Goal: Information Seeking & Learning: Learn about a topic

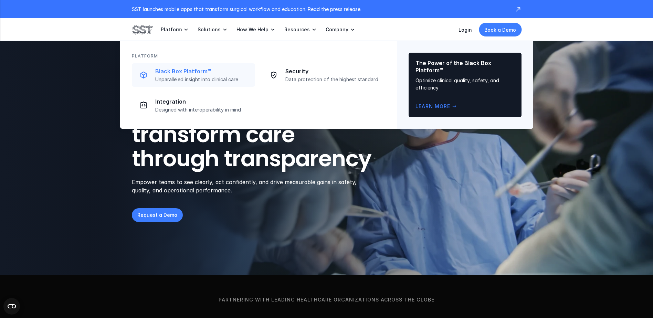
click at [199, 78] on p "Unparalleled insight into clinical care" at bounding box center [203, 79] width 96 height 6
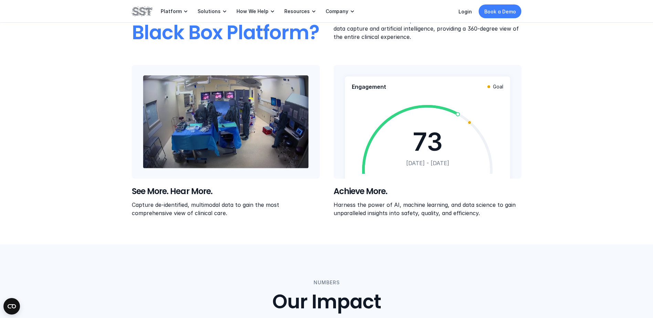
scroll to position [276, 0]
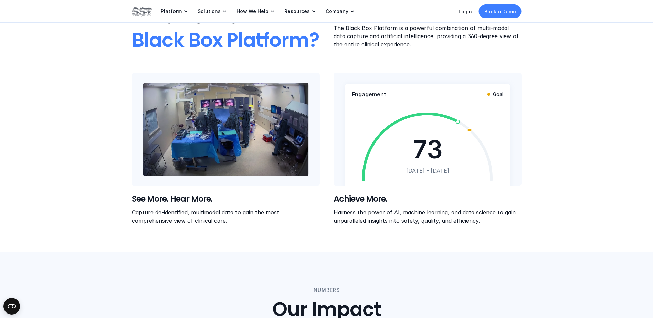
click at [207, 134] on video at bounding box center [226, 129] width 166 height 93
click at [166, 115] on video at bounding box center [226, 129] width 166 height 93
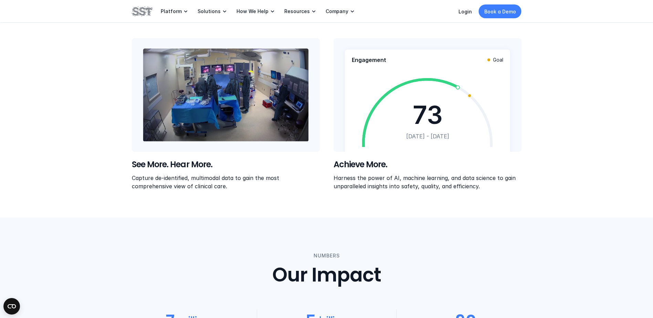
scroll to position [207, 0]
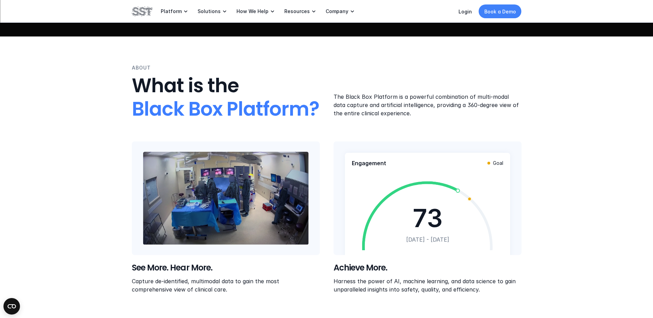
click at [494, 13] on p "Book a Demo" at bounding box center [501, 11] width 32 height 7
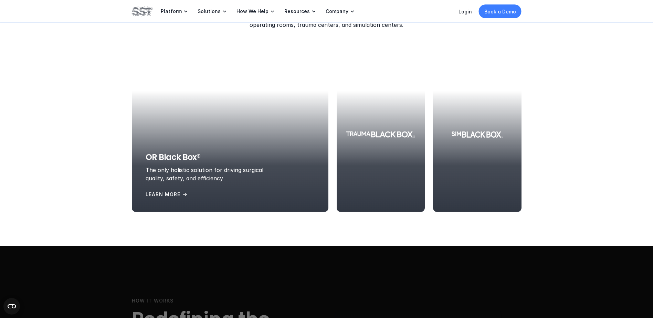
scroll to position [758, 0]
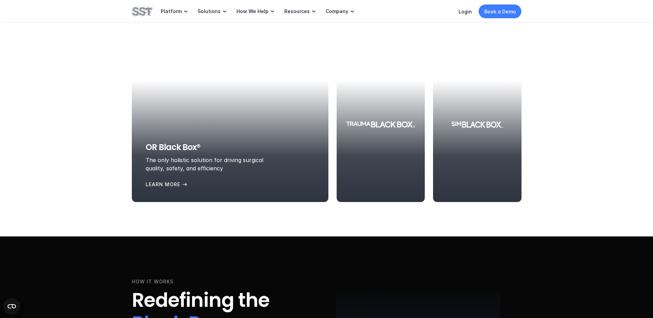
click at [193, 165] on p "The only holistic solution for driving surgical quality, safety, and efficiency" at bounding box center [215, 164] width 138 height 17
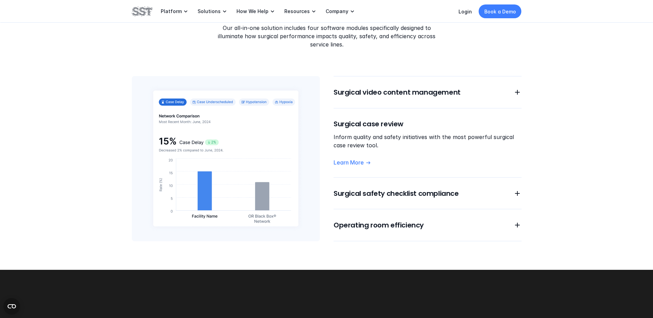
scroll to position [585, 0]
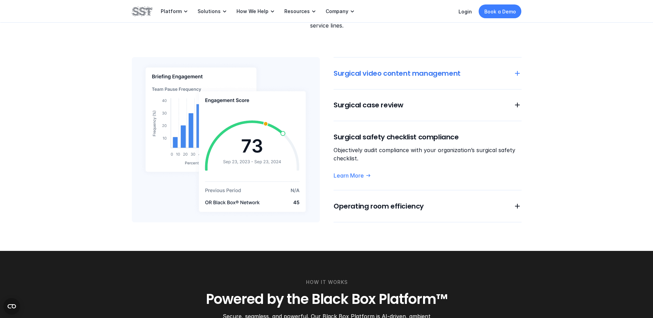
click at [516, 69] on icon at bounding box center [517, 73] width 8 height 8
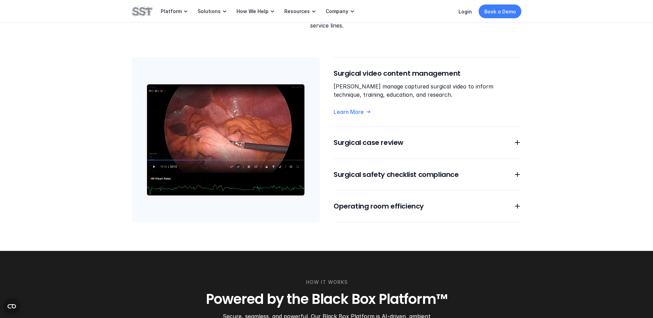
click at [153, 159] on img at bounding box center [226, 139] width 188 height 165
click at [153, 158] on img at bounding box center [226, 139] width 188 height 165
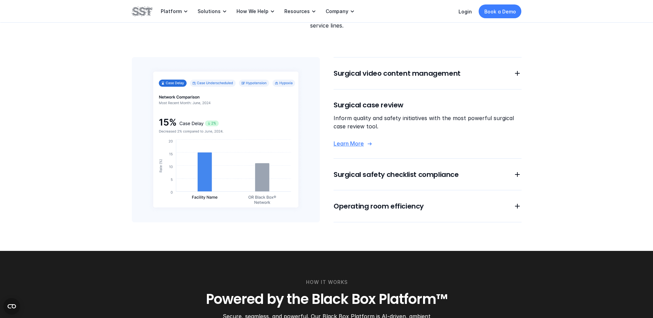
click at [514, 140] on link "Learn More" at bounding box center [428, 143] width 188 height 7
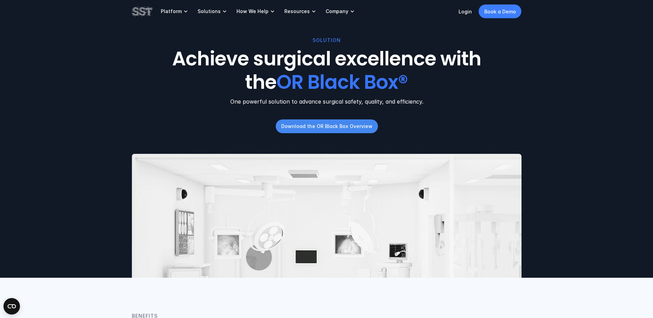
click at [339, 129] on p "Download the OR Black Box Overview" at bounding box center [326, 126] width 91 height 7
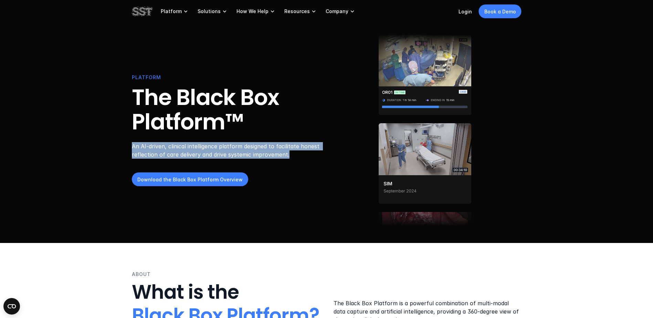
drag, startPoint x: 132, startPoint y: 146, endPoint x: 301, endPoint y: 157, distance: 169.8
click at [301, 157] on p "An AI-driven, clinical intelligence platform designed to facilitate honest refl…" at bounding box center [228, 151] width 193 height 17
copy p "An AI-driven, clinical intelligence platform designed to facilitate honest refl…"
